Goal: Transaction & Acquisition: Purchase product/service

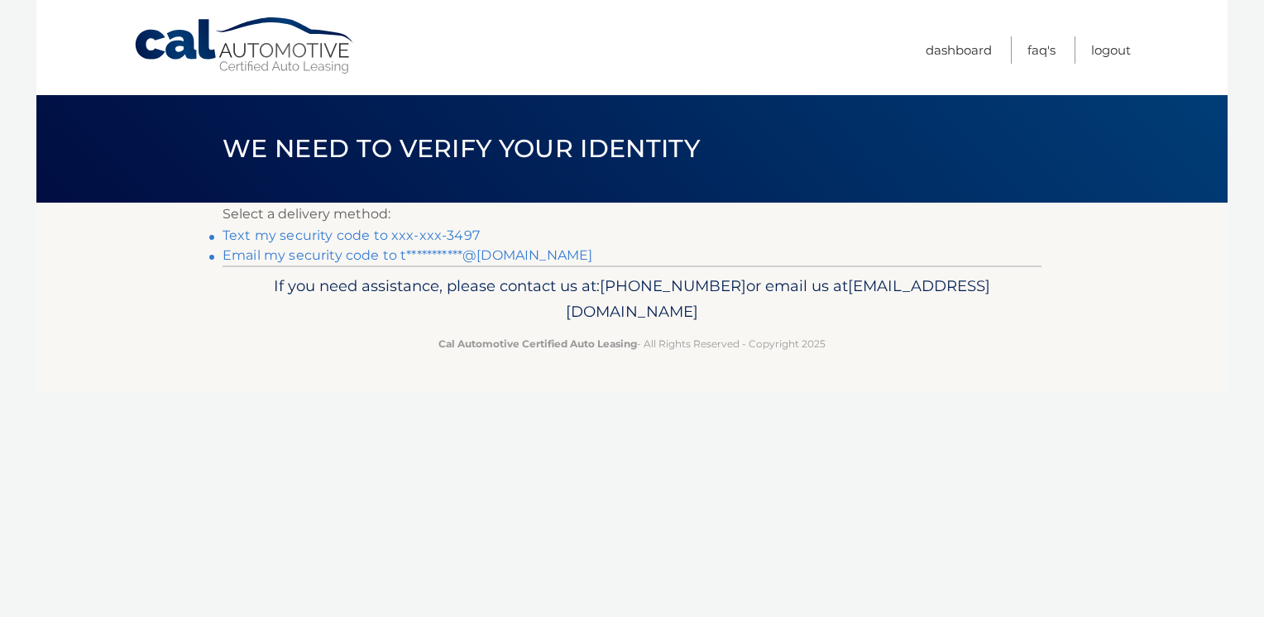
click at [458, 242] on link "Text my security code to xxx-xxx-3497" at bounding box center [351, 236] width 257 height 16
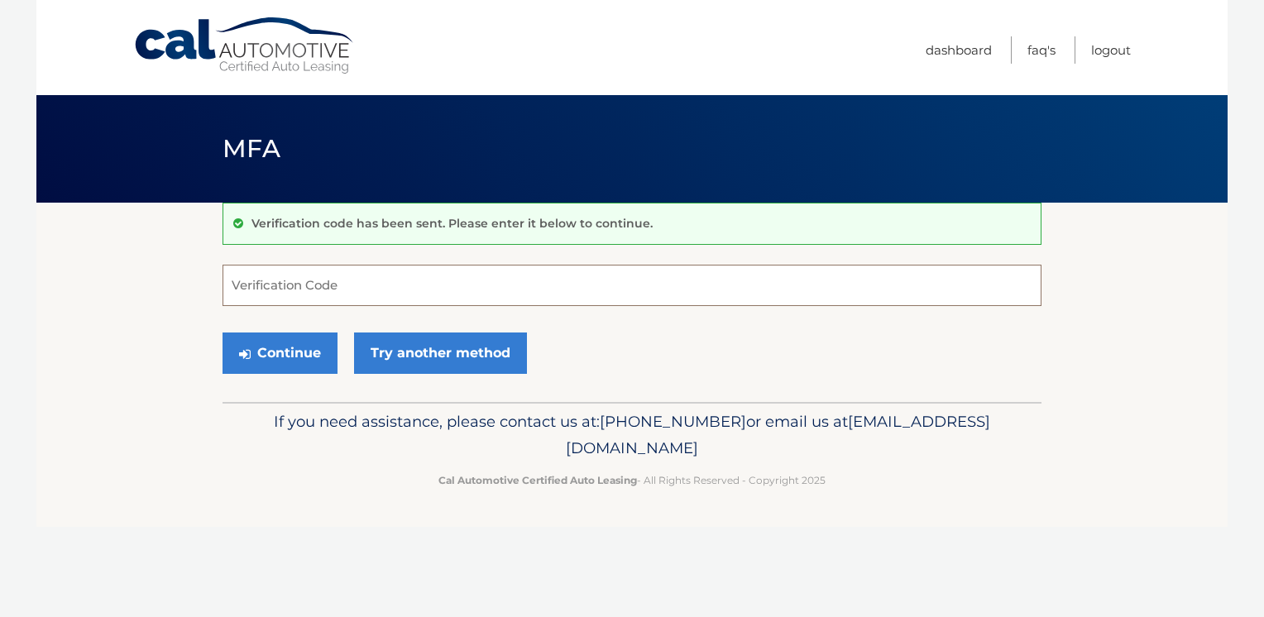
click at [387, 281] on input "Verification Code" at bounding box center [632, 285] width 819 height 41
type input "686352"
click at [298, 352] on button "Continue" at bounding box center [280, 353] width 115 height 41
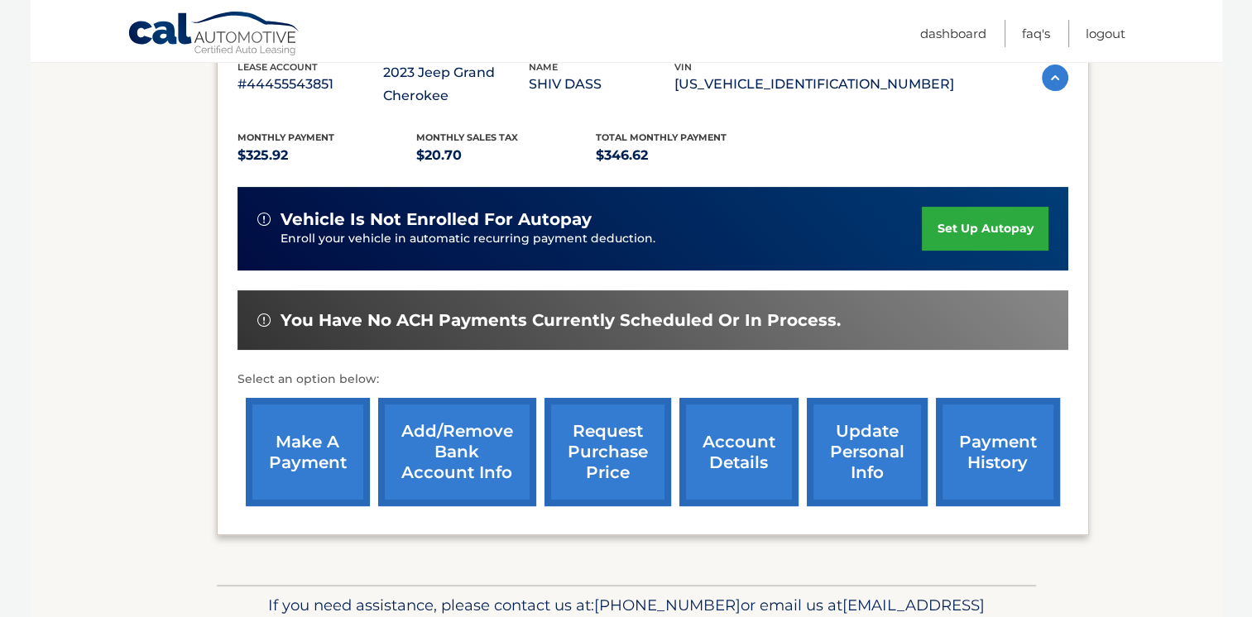
scroll to position [319, 0]
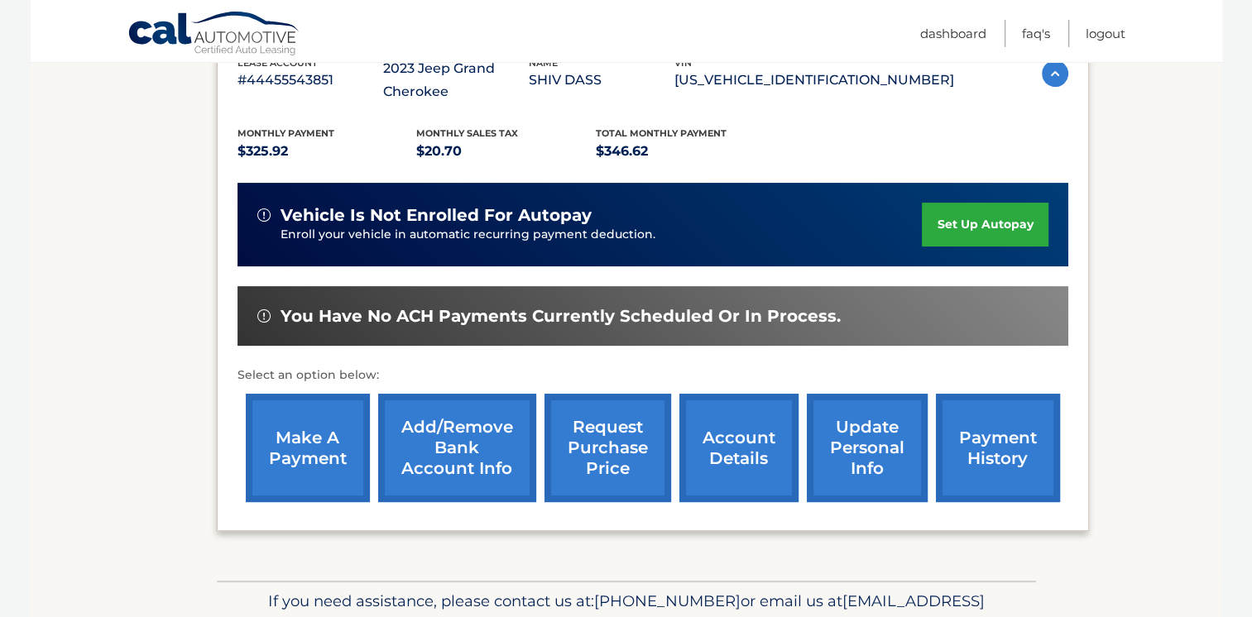
click at [339, 466] on link "make a payment" at bounding box center [308, 448] width 124 height 108
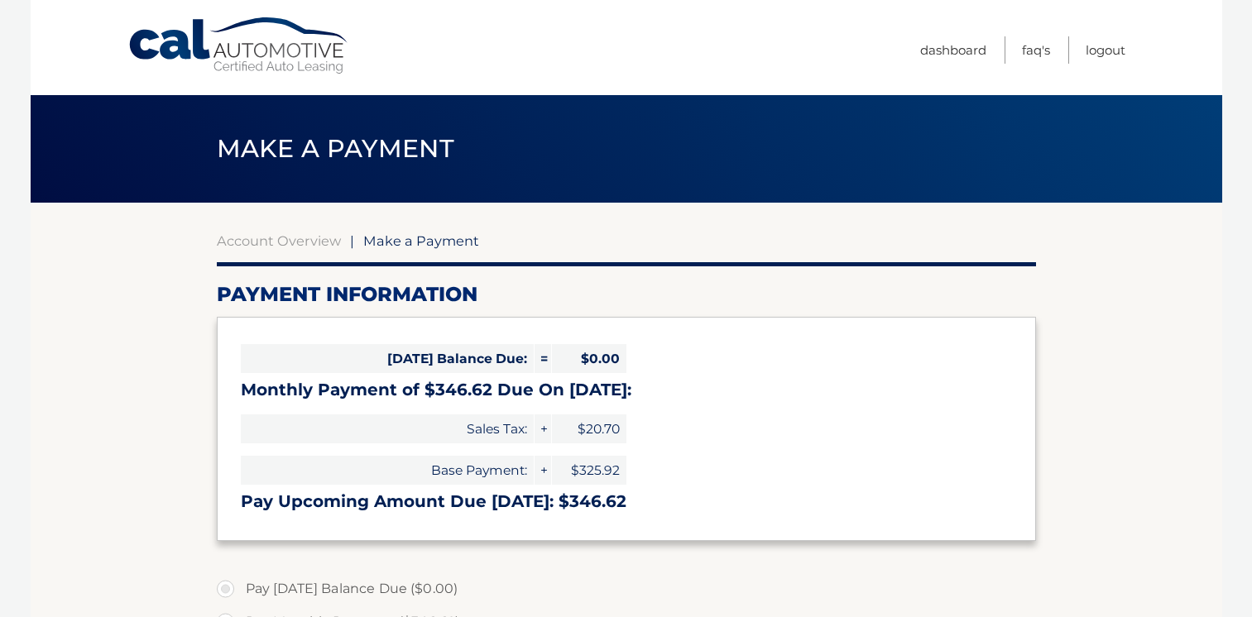
select select "OTM0ZTQ1ZGItZGExMi00OTY0LTliODQtYWJjYzg2Y2M0Y2Nk"
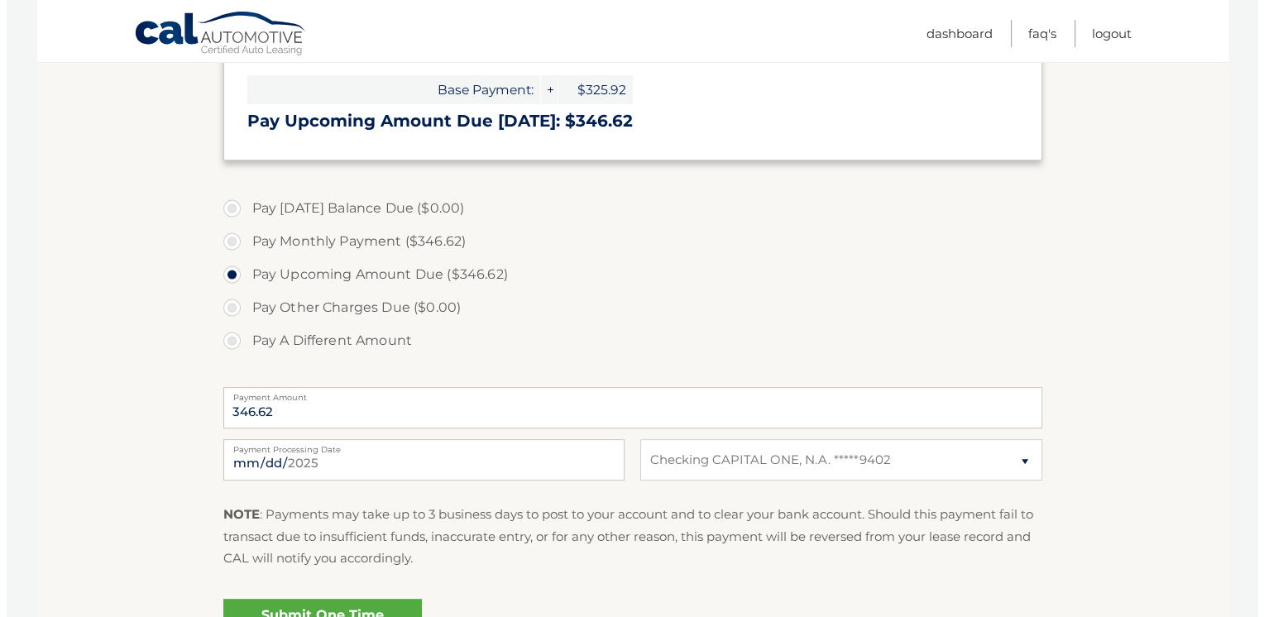
scroll to position [425, 0]
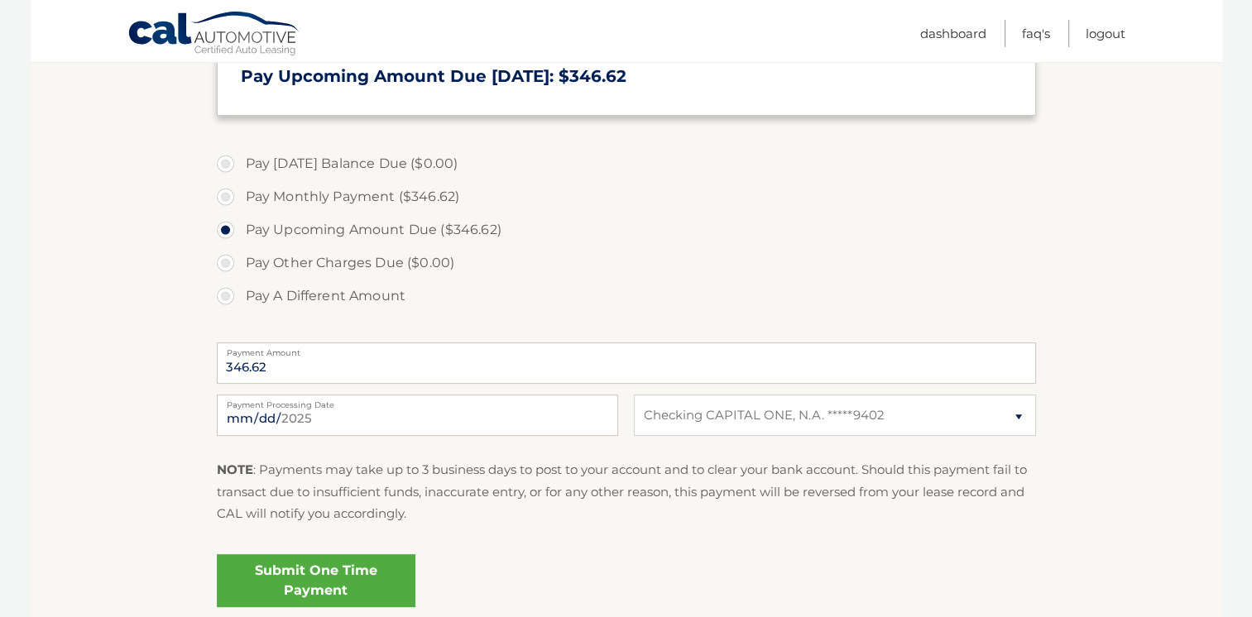
click at [361, 583] on link "Submit One Time Payment" at bounding box center [316, 580] width 199 height 53
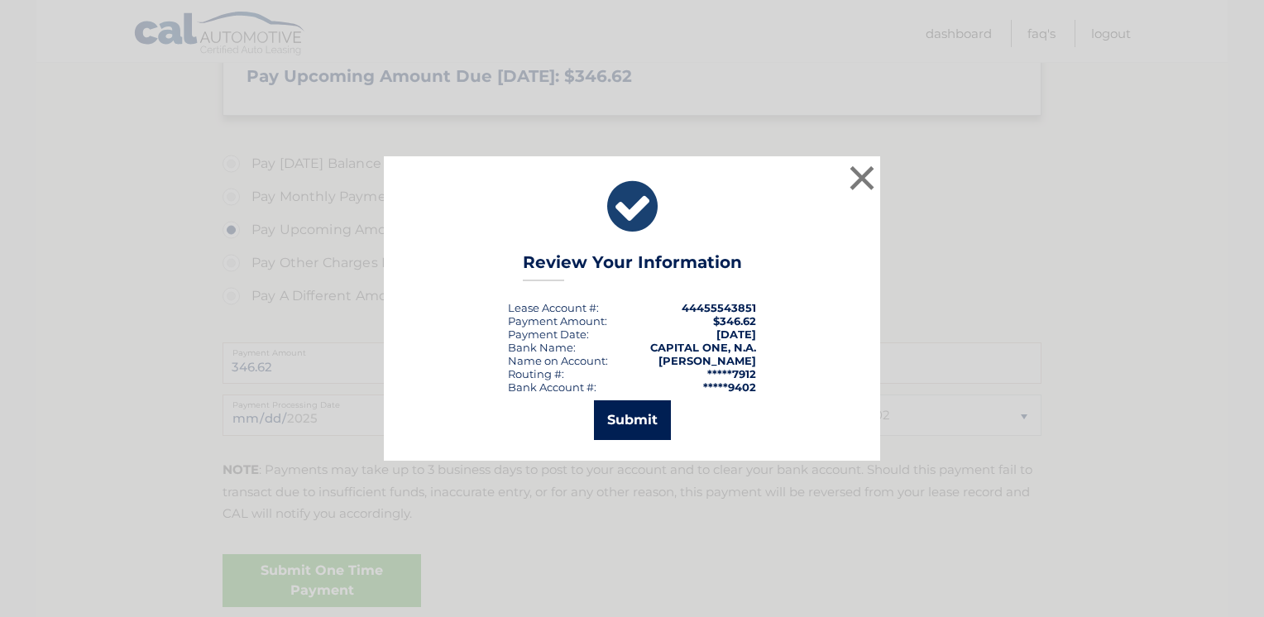
click at [645, 427] on button "Submit" at bounding box center [632, 420] width 77 height 40
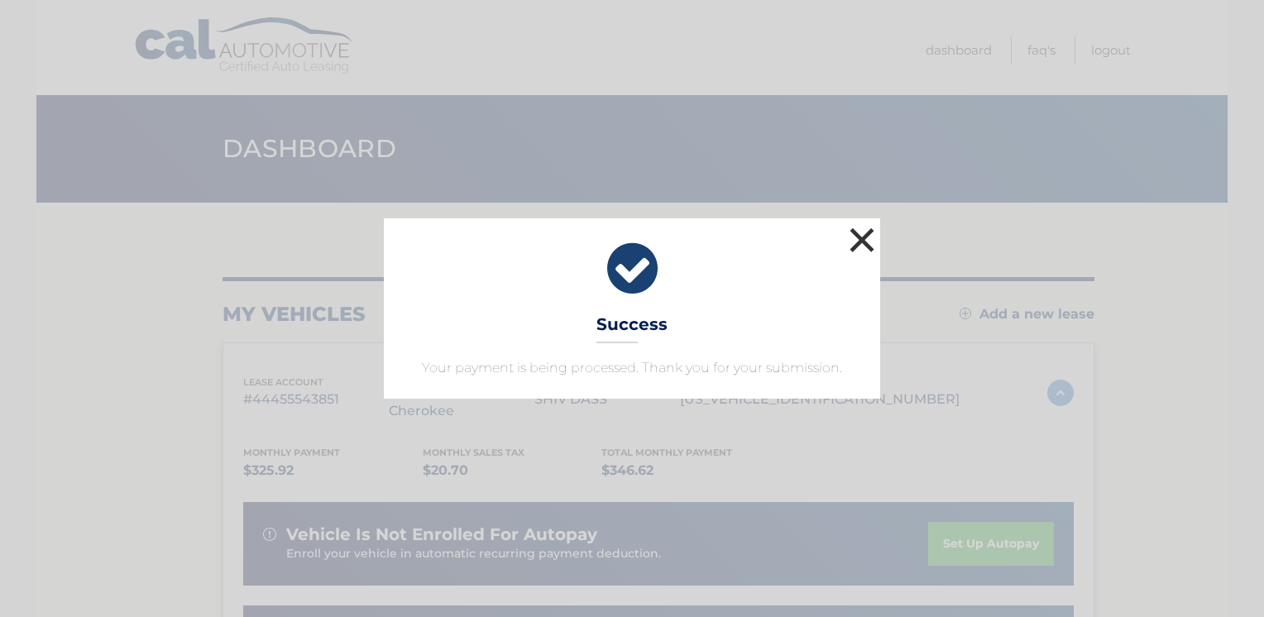
click at [875, 236] on button "×" at bounding box center [862, 239] width 33 height 33
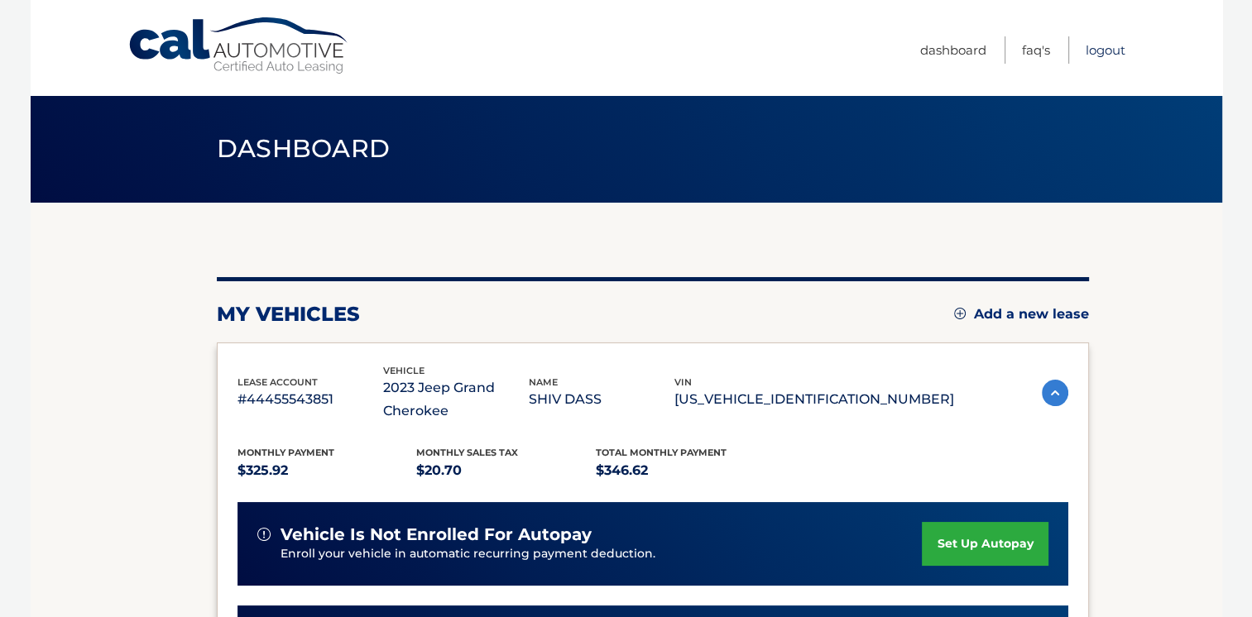
click at [1103, 46] on link "Logout" at bounding box center [1106, 49] width 40 height 27
